Goal: Task Accomplishment & Management: Manage account settings

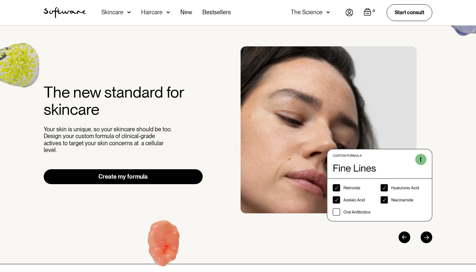
click at [308, 9] on div "The Science" at bounding box center [307, 12] width 32 height 6
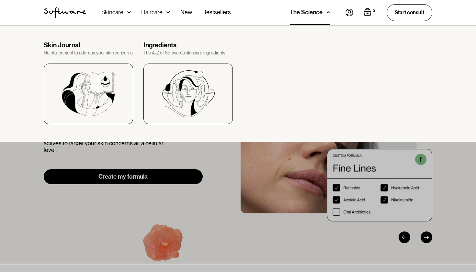
click at [308, 9] on div "The Science" at bounding box center [306, 12] width 33 height 6
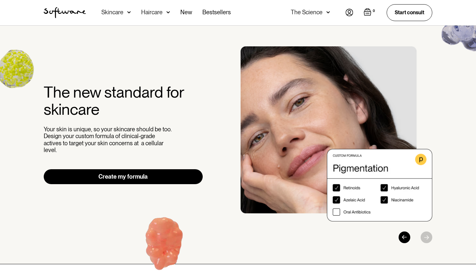
click at [350, 11] on img at bounding box center [350, 12] width 8 height 7
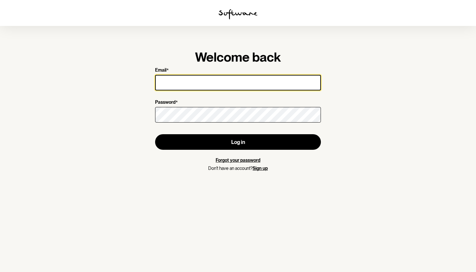
type input "[EMAIL_ADDRESS][DOMAIN_NAME]"
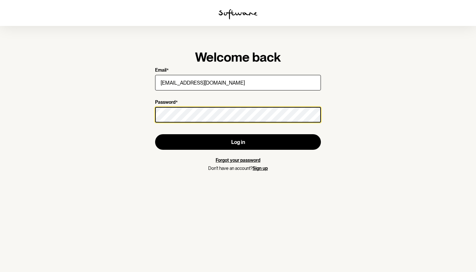
click at [238, 142] on button "Log in" at bounding box center [238, 142] width 166 height 16
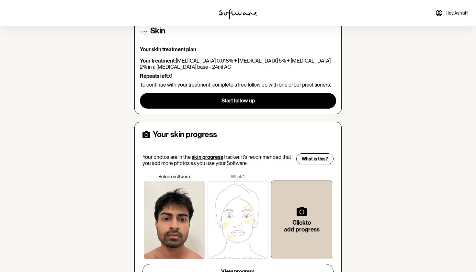
scroll to position [62, 0]
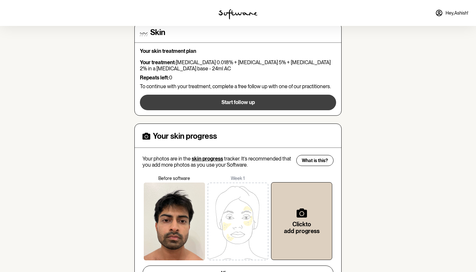
click at [216, 102] on button "Start follow up" at bounding box center [238, 103] width 196 height 16
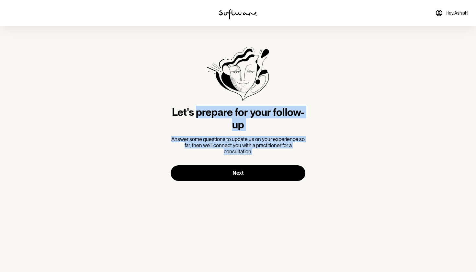
drag, startPoint x: 197, startPoint y: 113, endPoint x: 197, endPoint y: 157, distance: 44.1
click at [197, 157] on div "Let's prepare for your follow-up Answer some questions to update us on your exp…" at bounding box center [238, 114] width 135 height 134
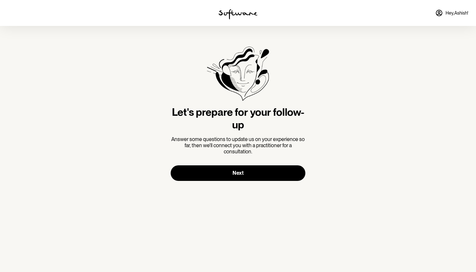
click at [230, 181] on section "Let's prepare for your follow-up Answer some questions to update us on your exp…" at bounding box center [238, 114] width 145 height 176
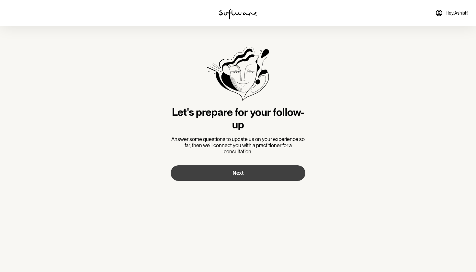
click at [244, 168] on button "Next" at bounding box center [238, 173] width 135 height 16
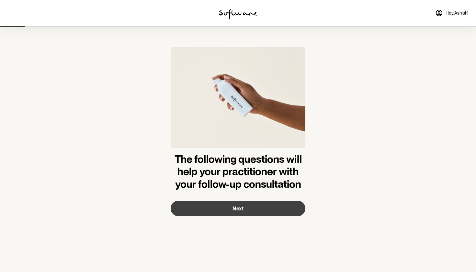
click at [230, 210] on button "Next" at bounding box center [238, 209] width 135 height 16
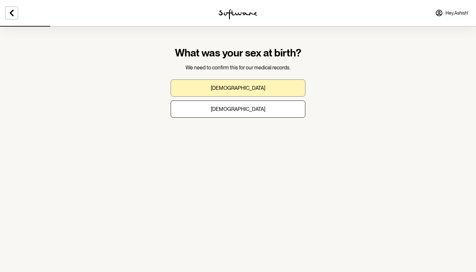
click at [236, 95] on button "[DEMOGRAPHIC_DATA]" at bounding box center [238, 87] width 135 height 17
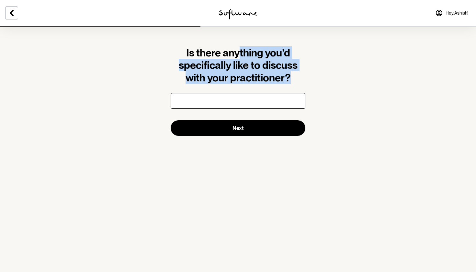
drag, startPoint x: 239, startPoint y: 49, endPoint x: 227, endPoint y: 88, distance: 41.4
click at [227, 88] on form "Is there anything you'd specifically like to discuss with your practitioner? Ne…" at bounding box center [238, 91] width 135 height 89
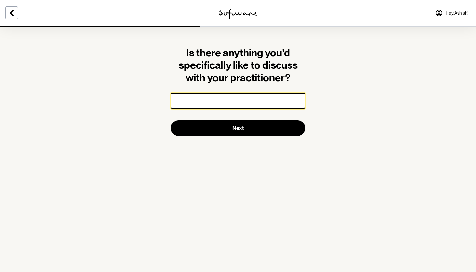
click at [214, 99] on input "text" at bounding box center [238, 101] width 135 height 16
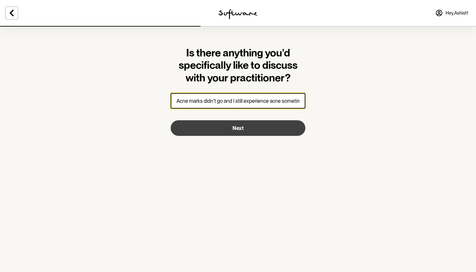
type input "Acne marks didn't go and I still experience acne sometimes."
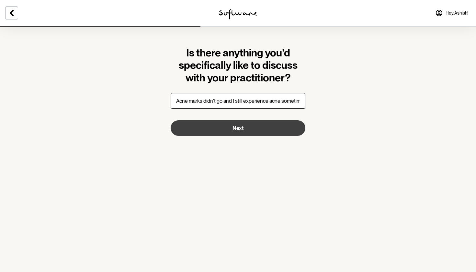
click at [251, 128] on button "Next" at bounding box center [238, 128] width 135 height 16
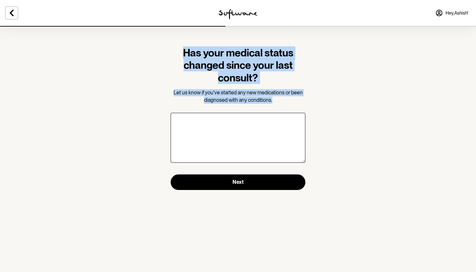
drag, startPoint x: 239, startPoint y: 35, endPoint x: 266, endPoint y: 107, distance: 76.2
click at [265, 106] on section "Has your medical status changed since your last consult? Let us know if you've …" at bounding box center [238, 118] width 145 height 185
click at [266, 107] on form "Has your medical status changed since your last consult? Let us know if you've …" at bounding box center [238, 118] width 135 height 143
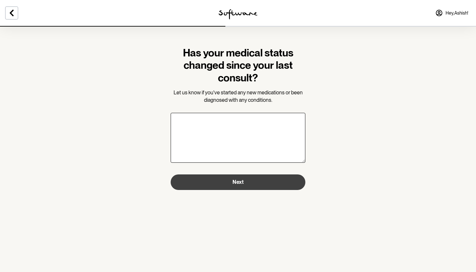
click at [253, 185] on button "Next" at bounding box center [238, 182] width 135 height 16
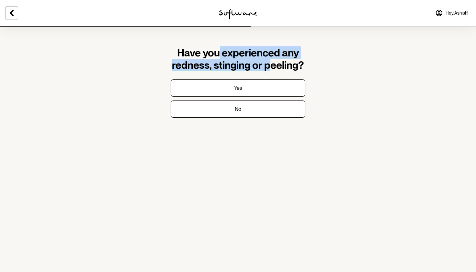
drag, startPoint x: 217, startPoint y: 50, endPoint x: 280, endPoint y: 71, distance: 66.3
click at [279, 71] on h1 "Have you experienced any redness, stinging or peeling?" at bounding box center [238, 59] width 135 height 25
click at [280, 71] on h1 "Have you experienced any redness, stinging or peeling?" at bounding box center [238, 59] width 135 height 25
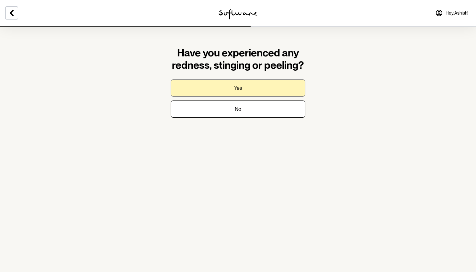
click at [259, 89] on button "Yes" at bounding box center [238, 87] width 135 height 17
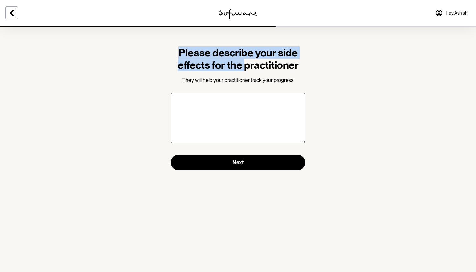
drag, startPoint x: 269, startPoint y: 41, endPoint x: 244, endPoint y: 70, distance: 37.5
click at [244, 70] on section "Please describe your side effects for the practitioner They will help your prac…" at bounding box center [238, 108] width 145 height 165
click at [244, 70] on h1 "Please describe your side effects for the practitioner" at bounding box center [238, 59] width 135 height 25
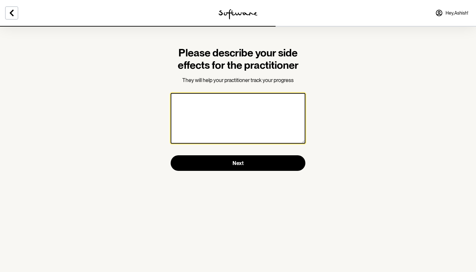
click at [219, 120] on textarea at bounding box center [238, 118] width 135 height 51
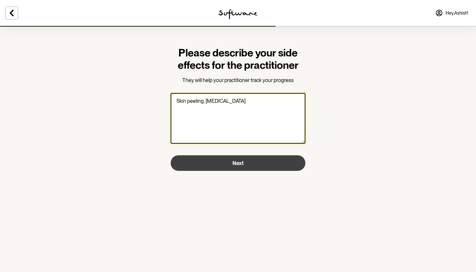
type textarea "Skin peeling, [MEDICAL_DATA]"
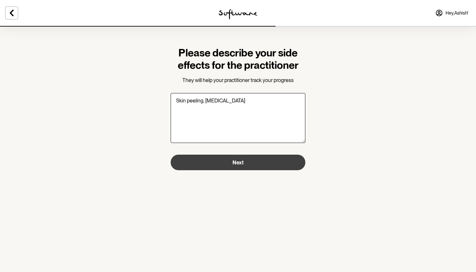
click at [250, 169] on button "Next" at bounding box center [238, 163] width 135 height 16
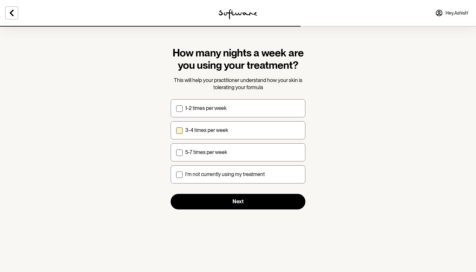
click at [227, 136] on label "3-4 times per week" at bounding box center [238, 130] width 135 height 18
click at [176, 130] on input "3-4 times per week" at bounding box center [176, 130] width 0 height 0
checkbox input "true"
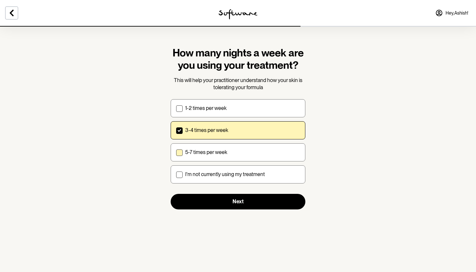
click at [229, 151] on div "5-7 times per week" at bounding box center [242, 152] width 115 height 6
click at [176, 152] on input "5-7 times per week" at bounding box center [176, 152] width 0 height 0
checkbox input "true"
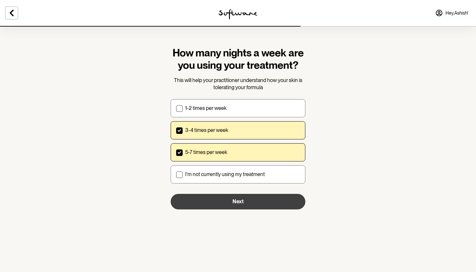
click at [242, 205] on button "Next" at bounding box center [238, 202] width 135 height 16
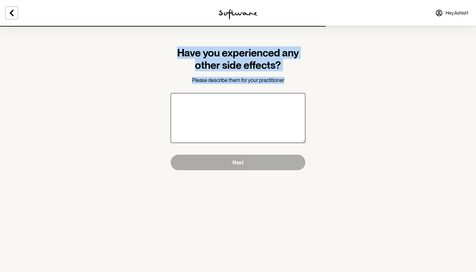
drag, startPoint x: 246, startPoint y: 43, endPoint x: 239, endPoint y: 95, distance: 52.4
click at [239, 95] on section "Have you experienced any other side effects? Please describe them for your prac…" at bounding box center [238, 108] width 145 height 165
click at [254, 87] on form "Have you experienced any other side effects? Please describe them for your prac…" at bounding box center [238, 108] width 135 height 123
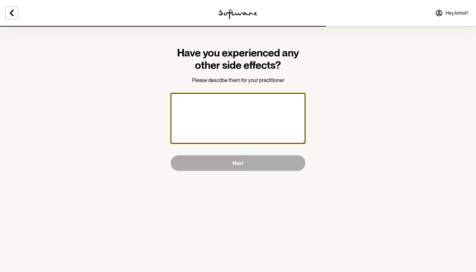
click at [243, 104] on textarea at bounding box center [238, 118] width 135 height 51
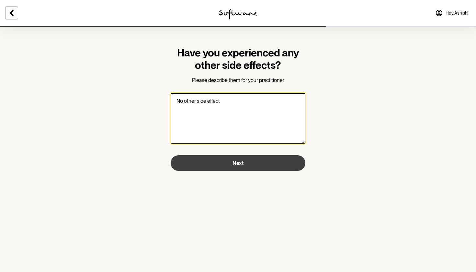
type textarea "No other side effect"
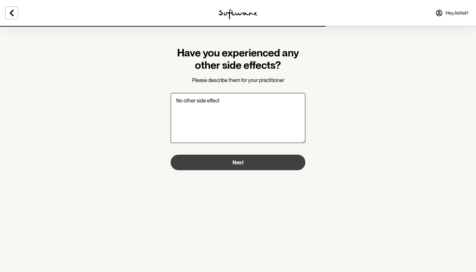
click at [250, 168] on button "Next" at bounding box center [238, 163] width 135 height 16
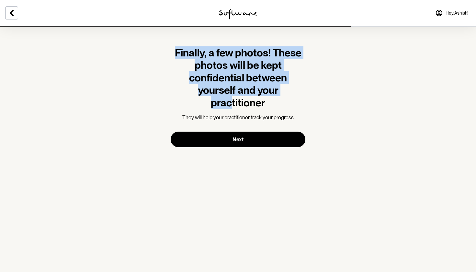
drag, startPoint x: 224, startPoint y: 45, endPoint x: 232, endPoint y: 109, distance: 64.0
click at [232, 109] on section "Finally, a few photos! These photos will be kept confidential between yourself …" at bounding box center [238, 97] width 145 height 142
click at [232, 109] on div "Finally, a few photos! These photos will be kept confidential between yourself …" at bounding box center [238, 84] width 135 height 75
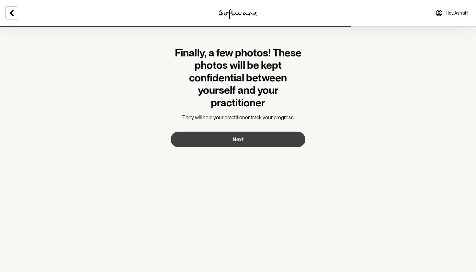
click at [232, 138] on button "Next" at bounding box center [238, 140] width 135 height 16
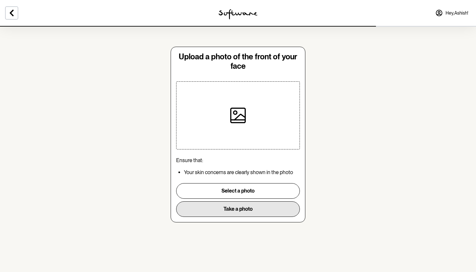
click at [240, 209] on button "Take a photo" at bounding box center [238, 209] width 124 height 16
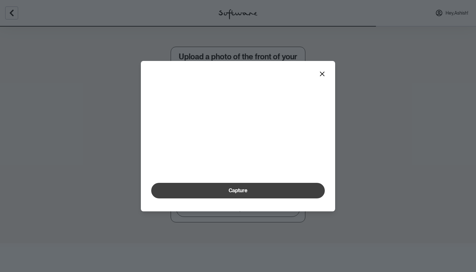
click at [255, 198] on button "Capture" at bounding box center [238, 191] width 174 height 16
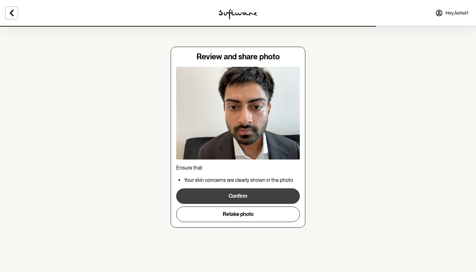
click at [261, 199] on button "Confirm" at bounding box center [238, 196] width 124 height 16
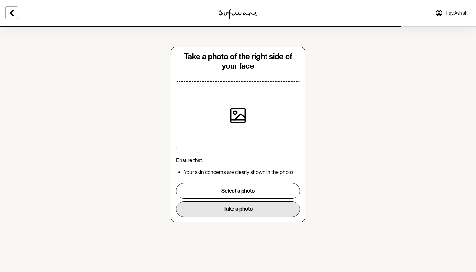
click at [257, 209] on button "Take a photo" at bounding box center [238, 209] width 124 height 16
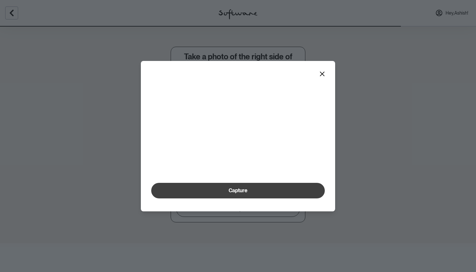
click at [261, 198] on button "Capture" at bounding box center [238, 191] width 174 height 16
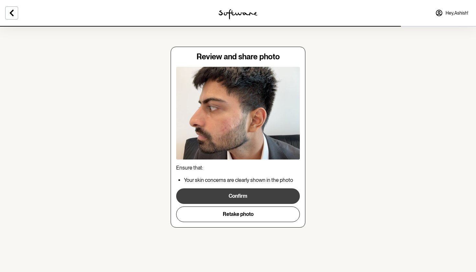
click at [233, 199] on button "Confirm" at bounding box center [238, 196] width 124 height 16
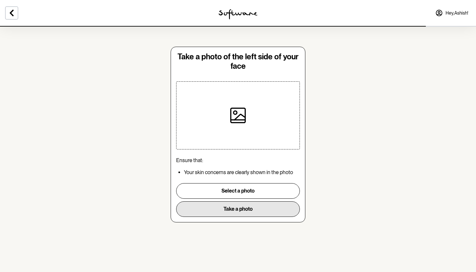
click at [237, 206] on button "Take a photo" at bounding box center [238, 209] width 124 height 16
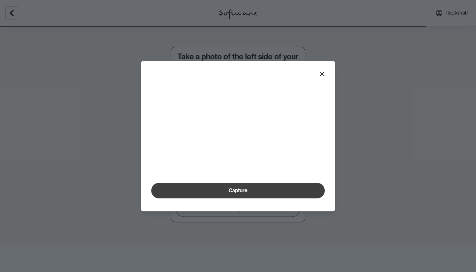
click at [243, 193] on span "Capture" at bounding box center [238, 190] width 19 height 6
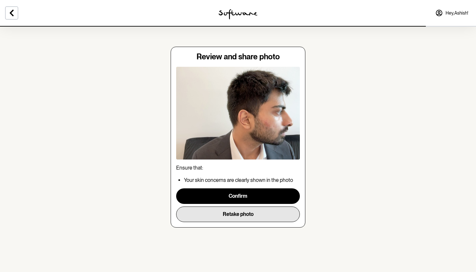
click at [237, 215] on button "Retake photo" at bounding box center [238, 214] width 124 height 16
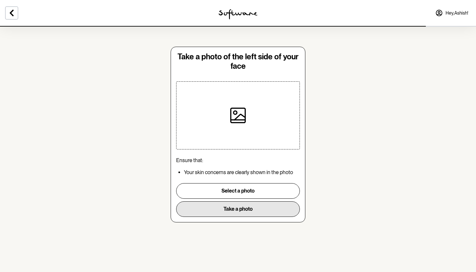
click at [241, 210] on button "Take a photo" at bounding box center [238, 209] width 124 height 16
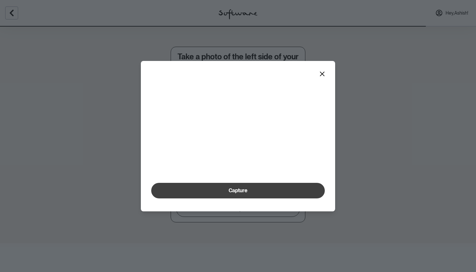
click at [238, 198] on button "Capture" at bounding box center [238, 191] width 174 height 16
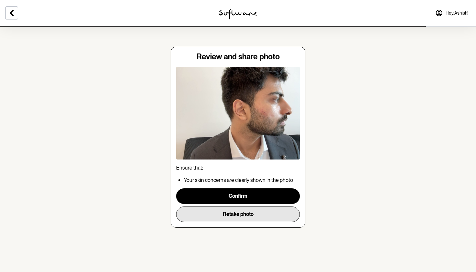
click at [241, 214] on button "Retake photo" at bounding box center [238, 214] width 124 height 16
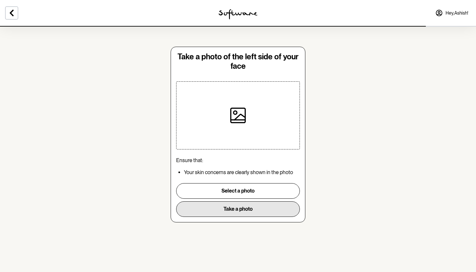
click at [246, 205] on button "Take a photo" at bounding box center [238, 209] width 124 height 16
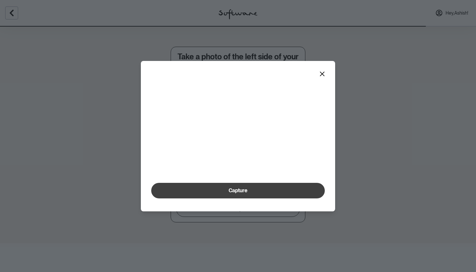
click at [237, 193] on span "Capture" at bounding box center [238, 190] width 19 height 6
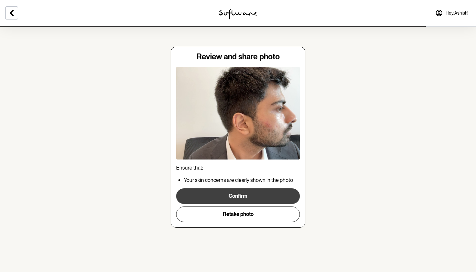
click at [254, 196] on button "Confirm" at bounding box center [238, 196] width 124 height 16
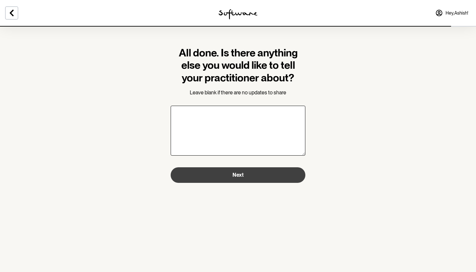
click at [233, 172] on span "Next" at bounding box center [238, 175] width 11 height 6
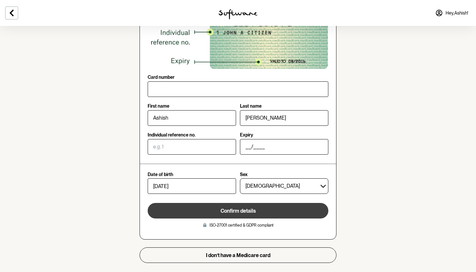
scroll to position [96, 0]
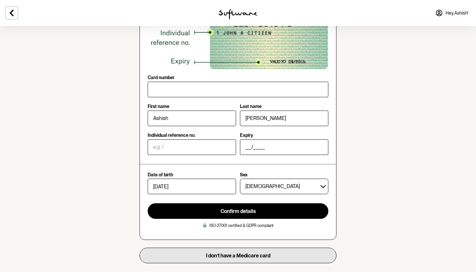
click at [233, 257] on button "I don’t have a Medicare card" at bounding box center [238, 256] width 197 height 16
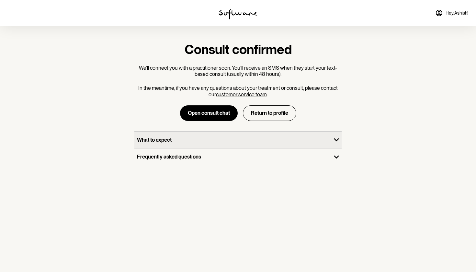
click at [181, 145] on div "What to expect" at bounding box center [232, 140] width 197 height 17
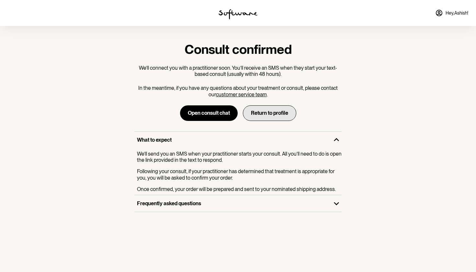
click at [270, 116] on button "Return to profile" at bounding box center [269, 113] width 53 height 16
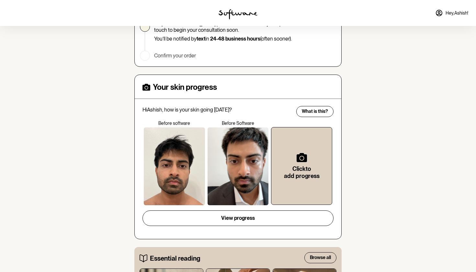
scroll to position [162, 0]
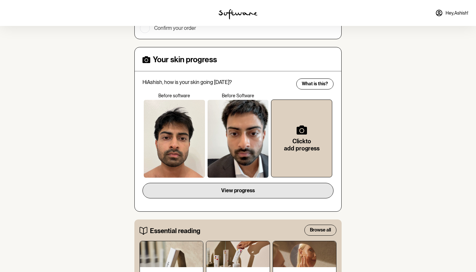
click at [222, 187] on span "View progress" at bounding box center [238, 190] width 34 height 6
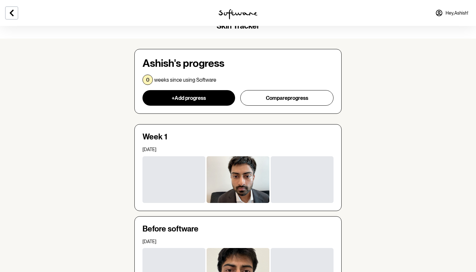
scroll to position [12, 0]
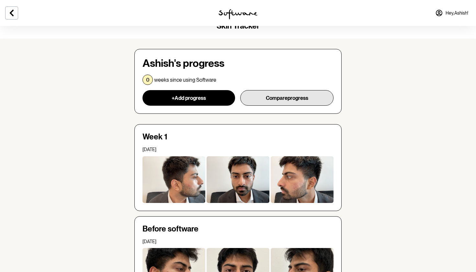
click at [265, 98] on button "Compare progress" at bounding box center [286, 98] width 93 height 16
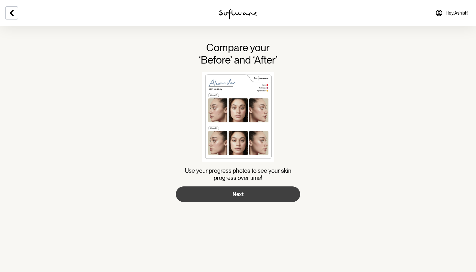
click at [249, 189] on button "Next" at bounding box center [238, 194] width 124 height 16
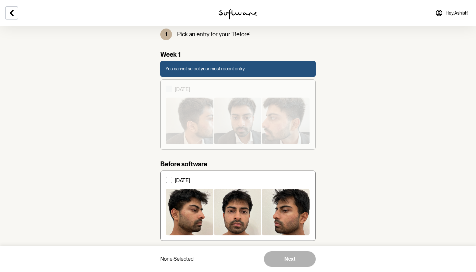
scroll to position [26, 0]
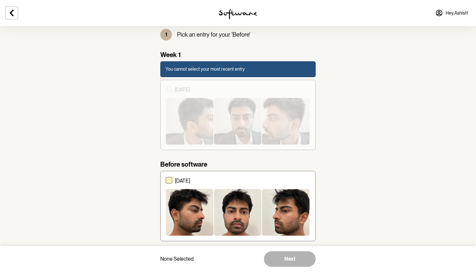
click at [168, 179] on span at bounding box center [169, 180] width 6 height 6
click at [166, 206] on input "[DATE]" at bounding box center [166, 206] width 0 height 0
checkbox input "true"
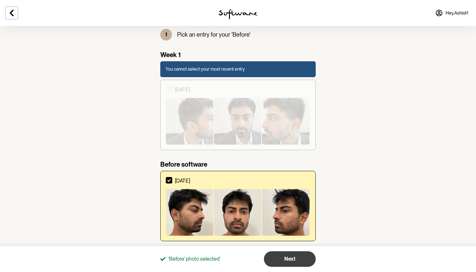
click at [288, 262] on button "Next" at bounding box center [290, 259] width 52 height 16
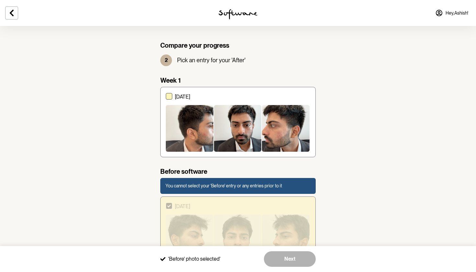
click at [176, 100] on div "[DATE]" at bounding box center [242, 123] width 135 height 58
click at [166, 122] on input "[DATE]" at bounding box center [166, 122] width 0 height 0
checkbox input "true"
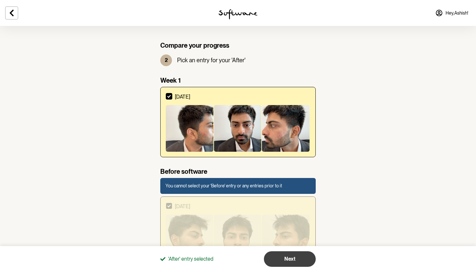
click at [299, 262] on button "Next" at bounding box center [290, 259] width 52 height 16
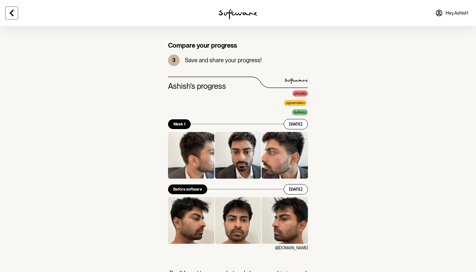
click at [14, 14] on icon at bounding box center [12, 13] width 8 height 8
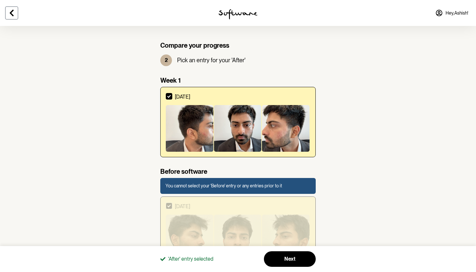
click at [14, 14] on icon at bounding box center [12, 13] width 8 height 8
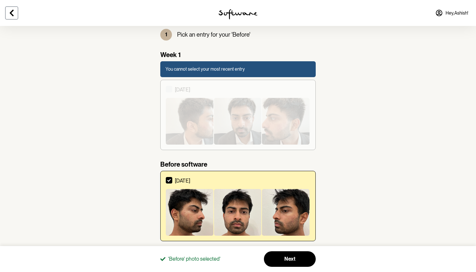
click at [14, 14] on icon at bounding box center [12, 13] width 8 height 8
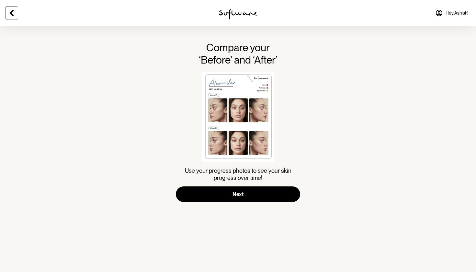
click at [14, 14] on icon at bounding box center [12, 13] width 8 height 8
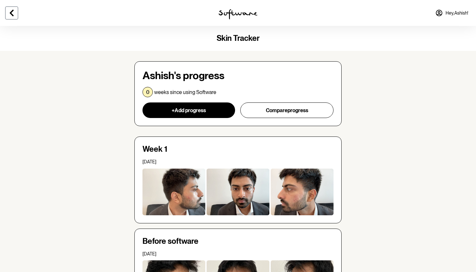
click at [13, 16] on icon at bounding box center [12, 13] width 4 height 6
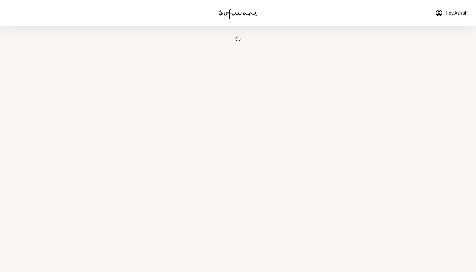
click at [13, 16] on div at bounding box center [79, 13] width 159 height 26
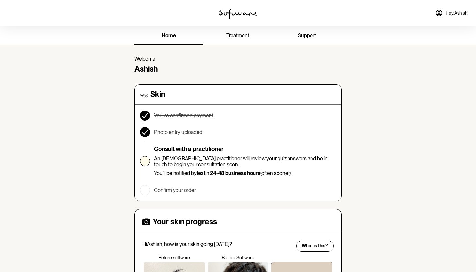
scroll to position [-1, 0]
